Goal: Find specific page/section: Find specific page/section

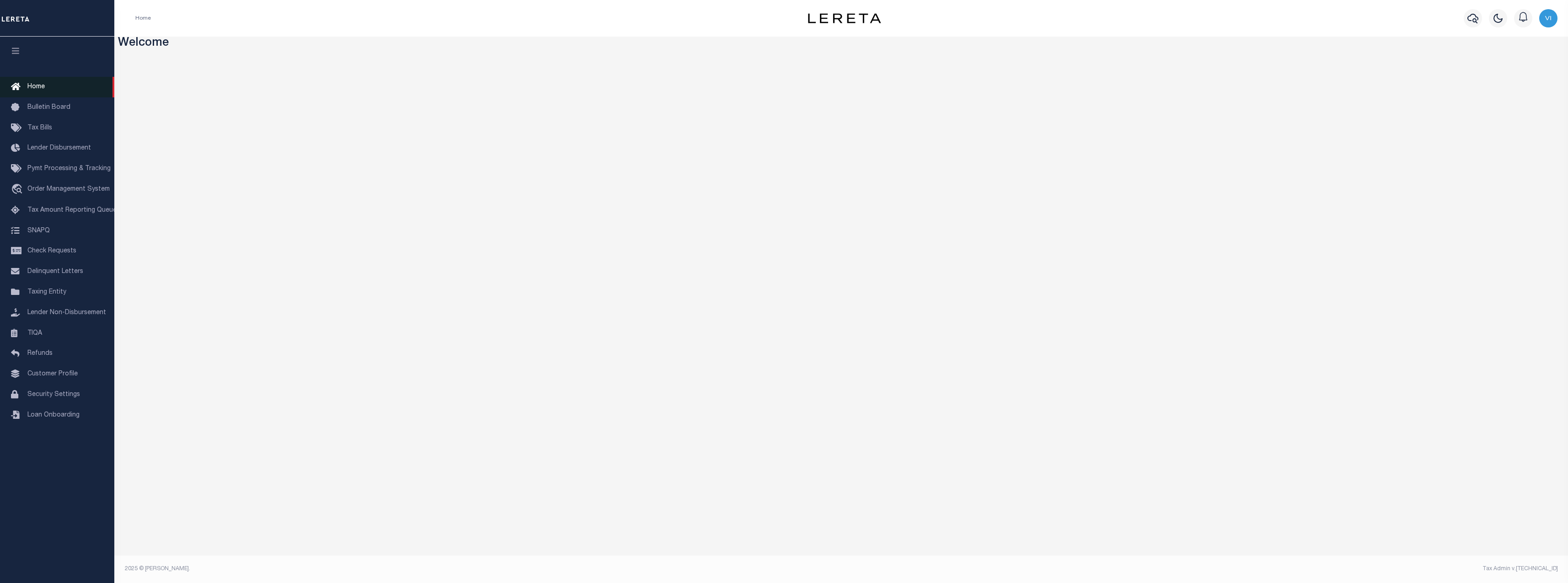
click at [41, 88] on span "Home" at bounding box center [36, 86] width 18 height 7
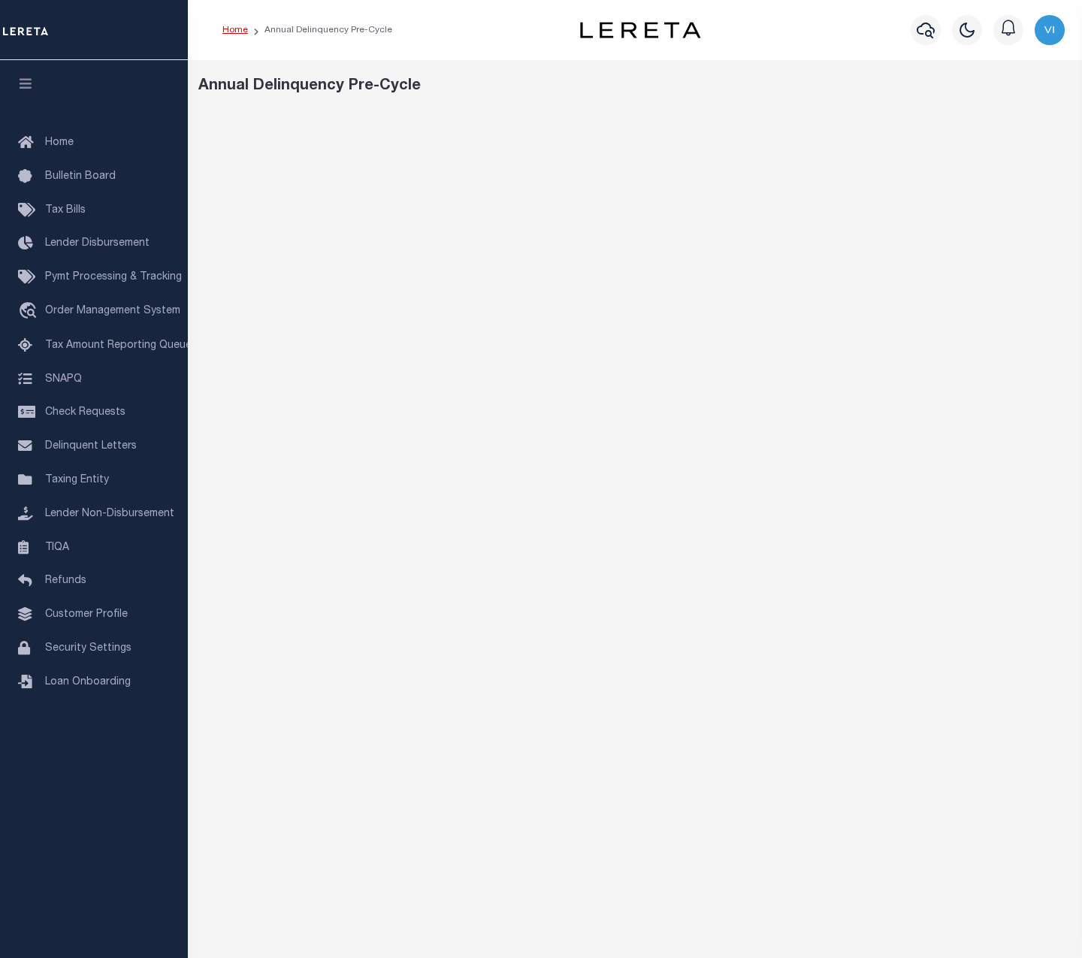
click at [240, 32] on link "Home" at bounding box center [235, 30] width 26 height 9
